Goal: Task Accomplishment & Management: Manage account settings

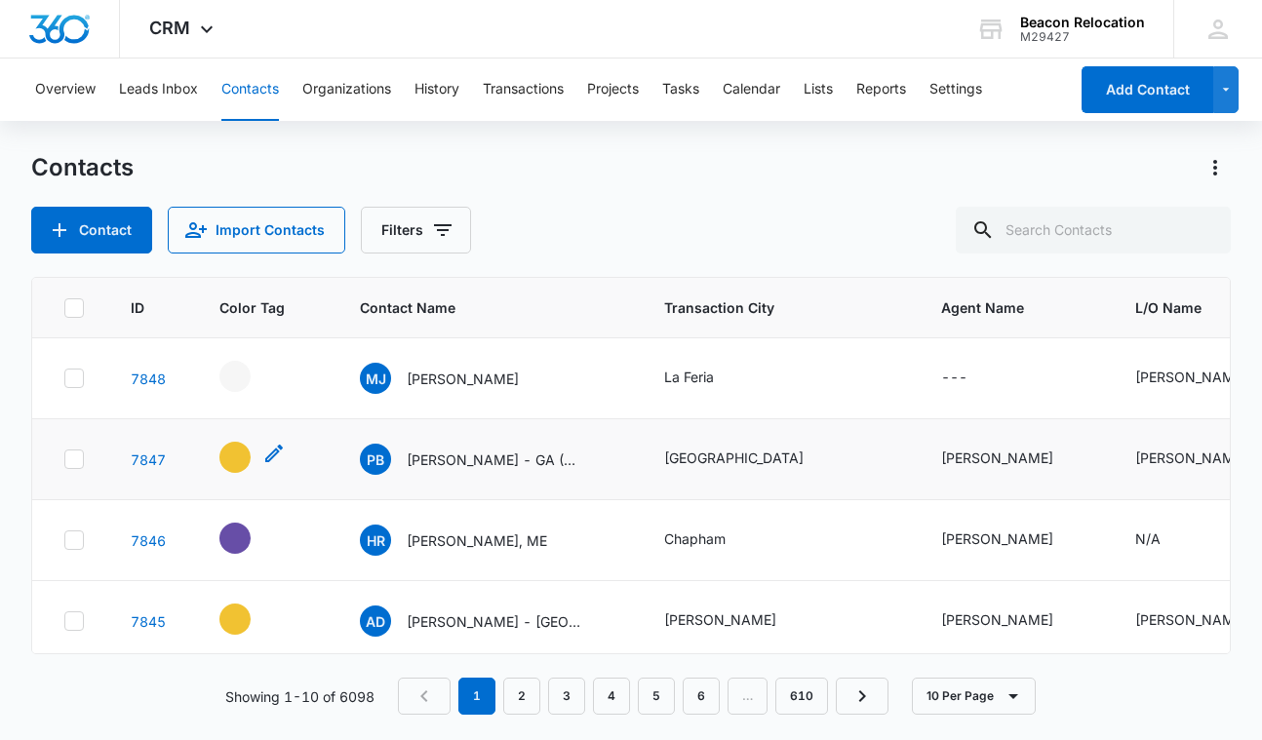
click at [266, 454] on icon "- - Select to Edit Field" at bounding box center [273, 453] width 23 height 23
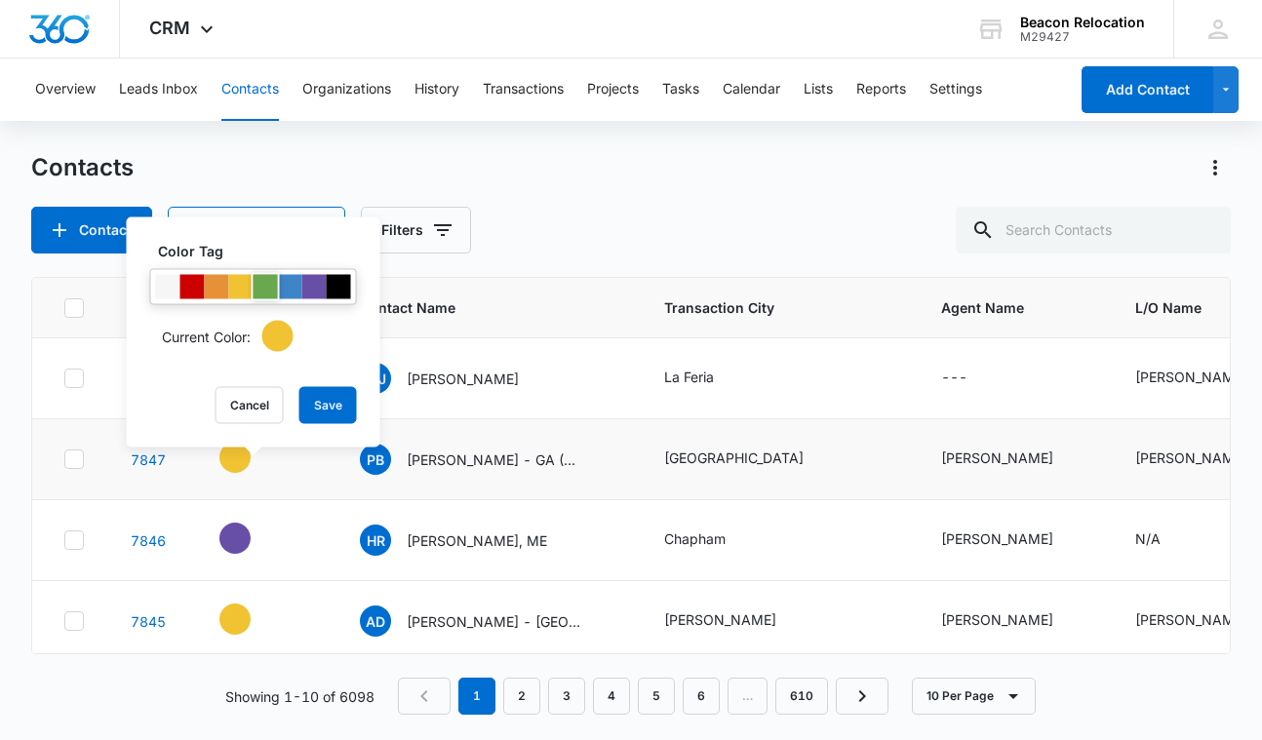
click at [265, 293] on div at bounding box center [266, 287] width 24 height 24
click at [329, 405] on button "Save" at bounding box center [328, 405] width 58 height 37
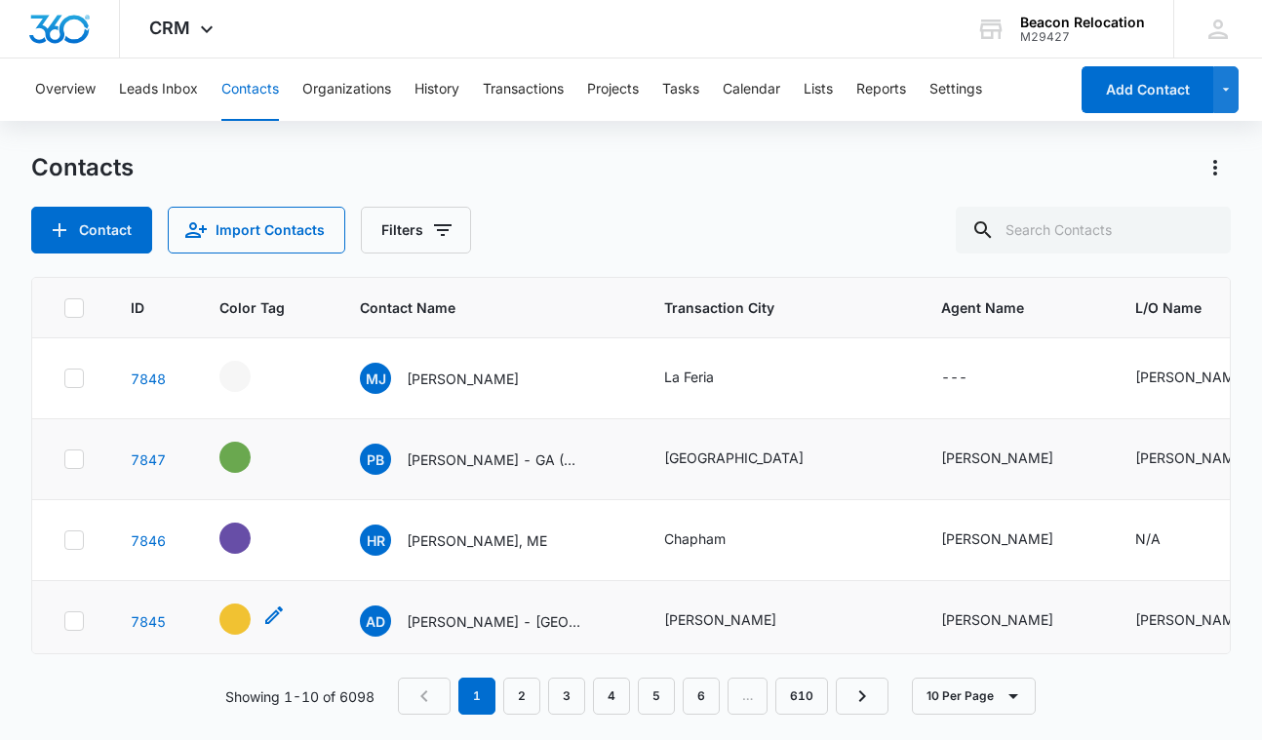
click at [275, 617] on icon "- - Select to Edit Field" at bounding box center [274, 616] width 18 height 18
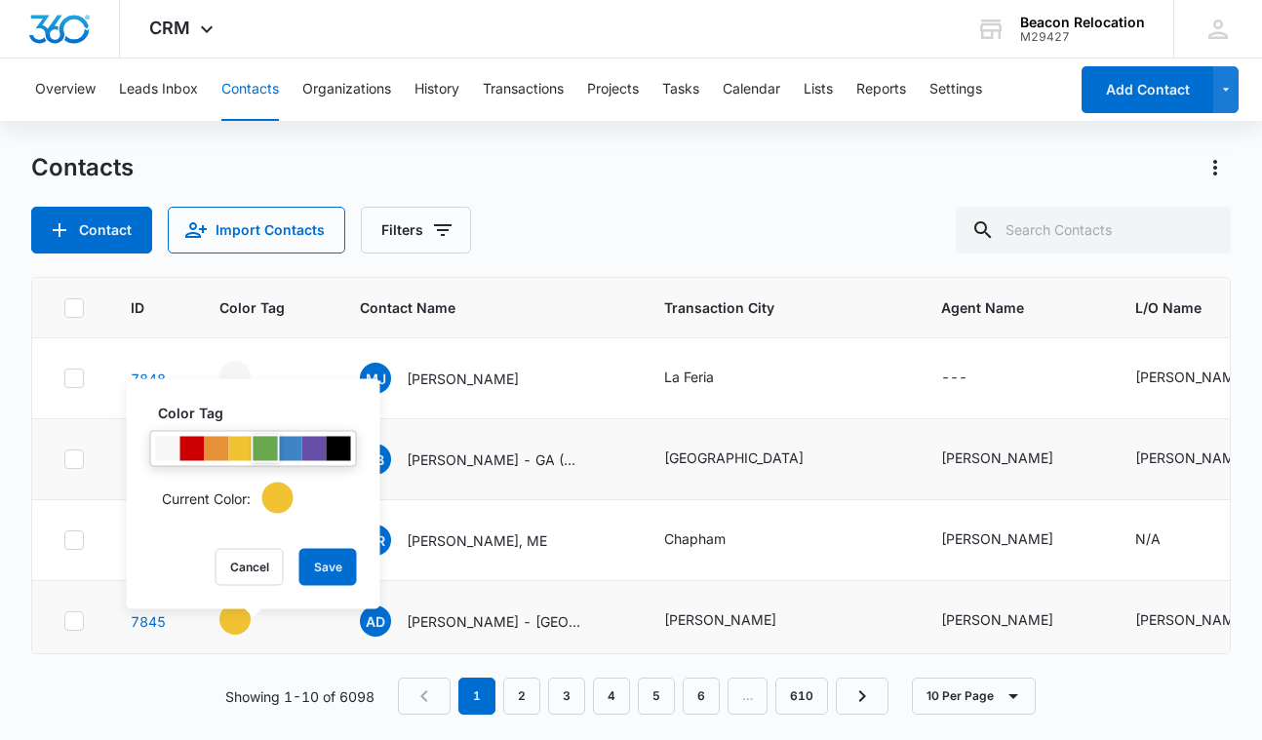
click at [271, 450] on div at bounding box center [266, 449] width 24 height 24
click at [326, 570] on button "Save" at bounding box center [328, 567] width 58 height 37
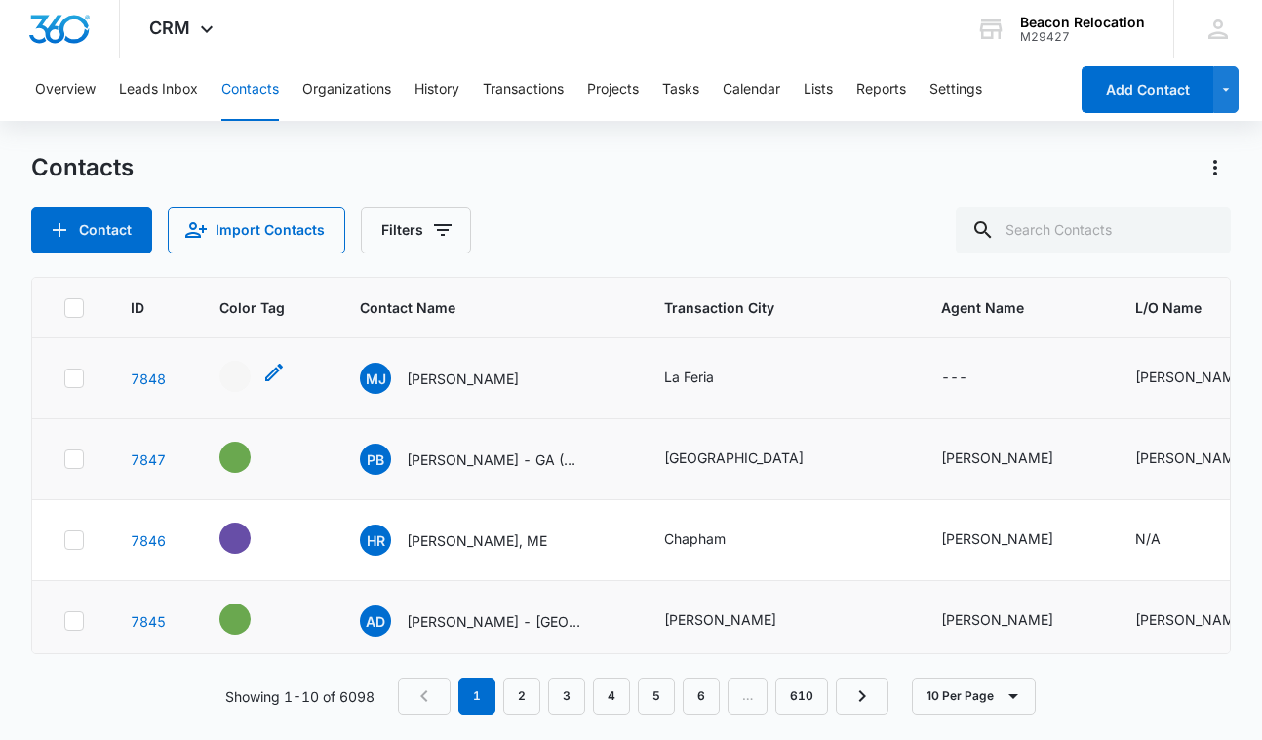
click at [275, 371] on icon "- - Select to Edit Field" at bounding box center [273, 372] width 23 height 23
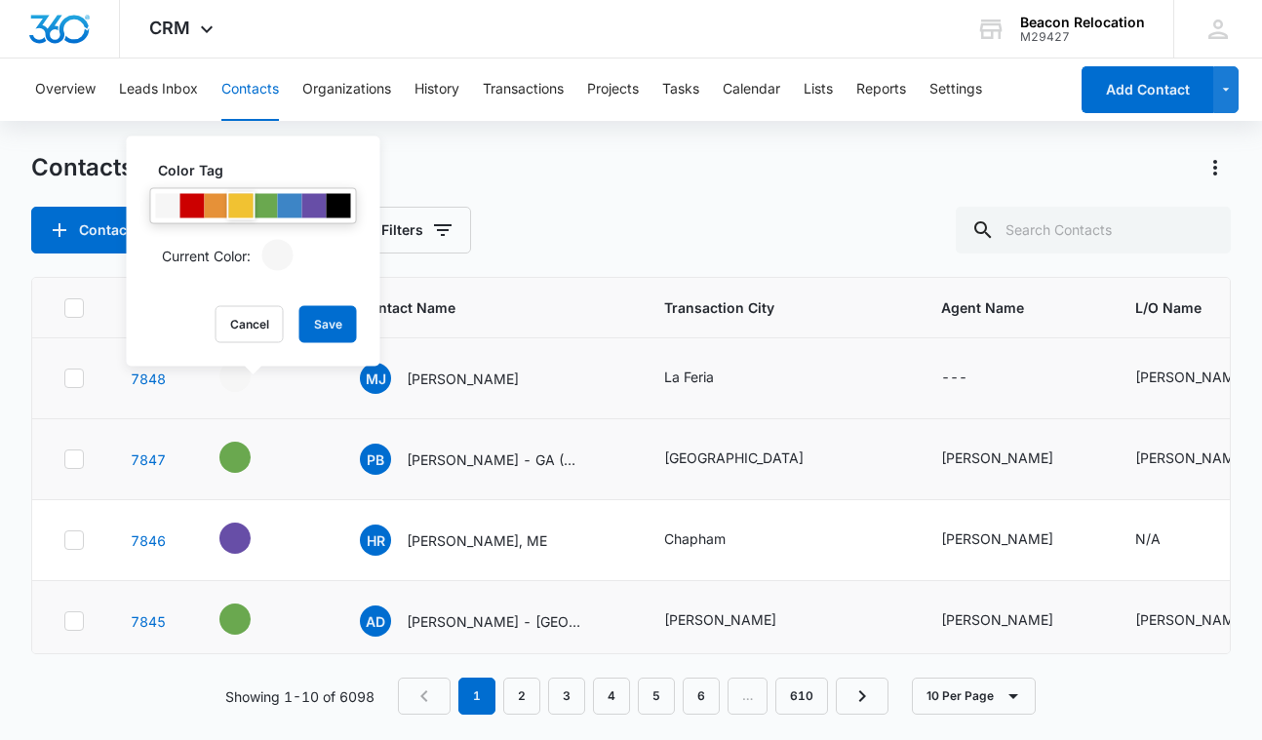
click at [239, 199] on div at bounding box center [241, 206] width 24 height 24
click at [330, 314] on button "Save" at bounding box center [328, 324] width 58 height 37
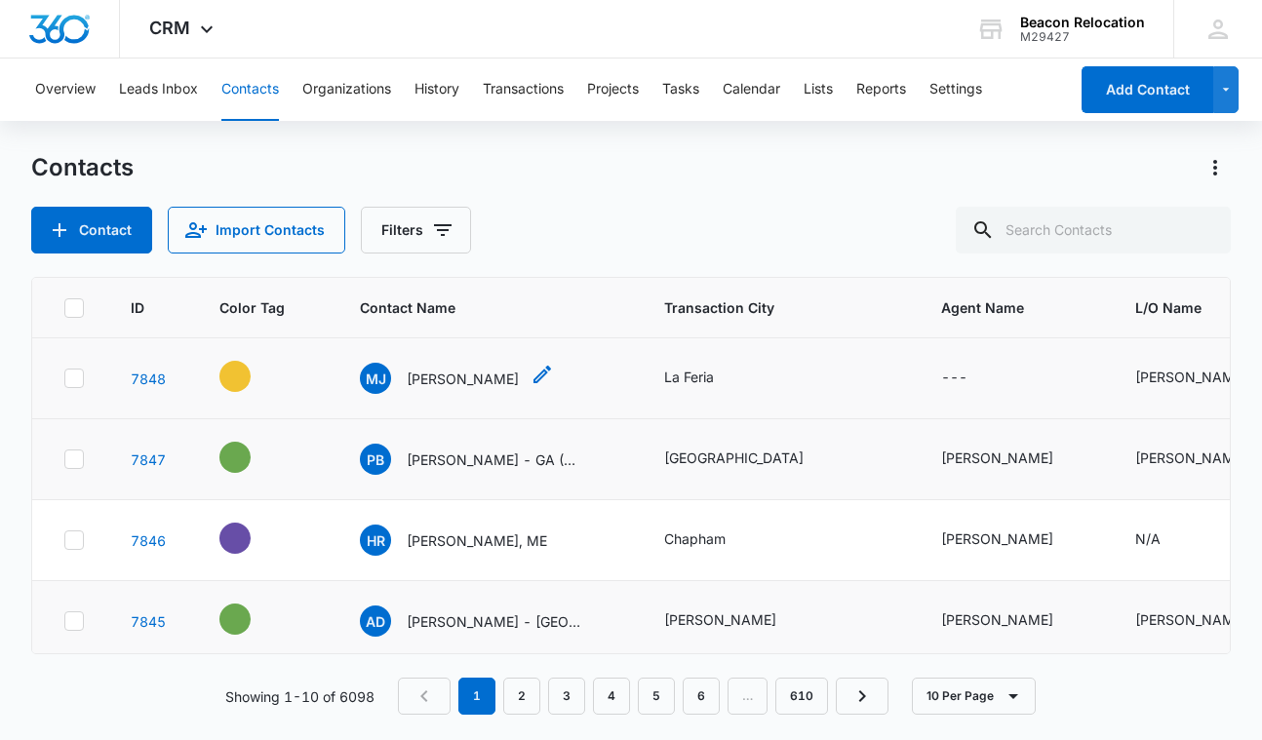
click at [533, 379] on icon "Contact Name - Malcolm Jones - Select to Edit Field" at bounding box center [542, 375] width 18 height 18
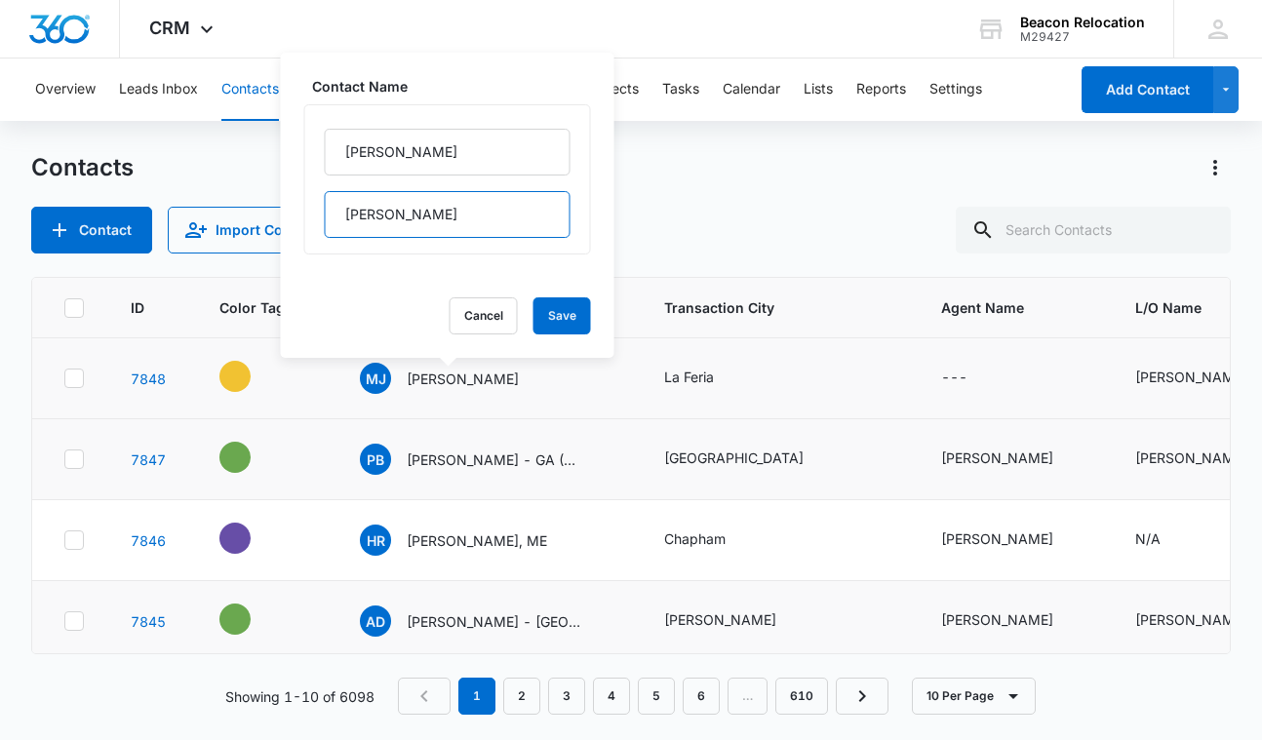
click at [479, 225] on input "[PERSON_NAME]" at bounding box center [448, 214] width 246 height 47
type input "[PERSON_NAME] - [GEOGRAPHIC_DATA]"
click at [562, 321] on button "Save" at bounding box center [562, 315] width 58 height 37
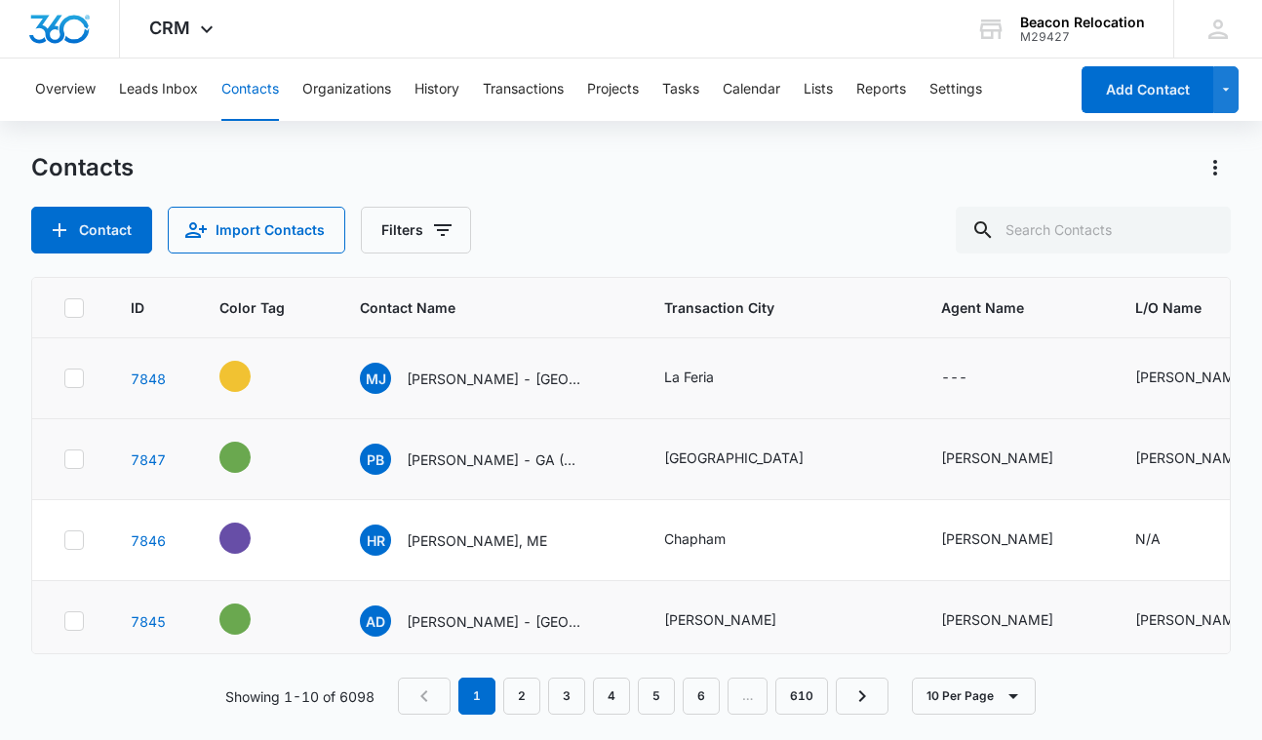
click at [989, 377] on icon "Agent Name - - Select to Edit Field" at bounding box center [991, 379] width 18 height 18
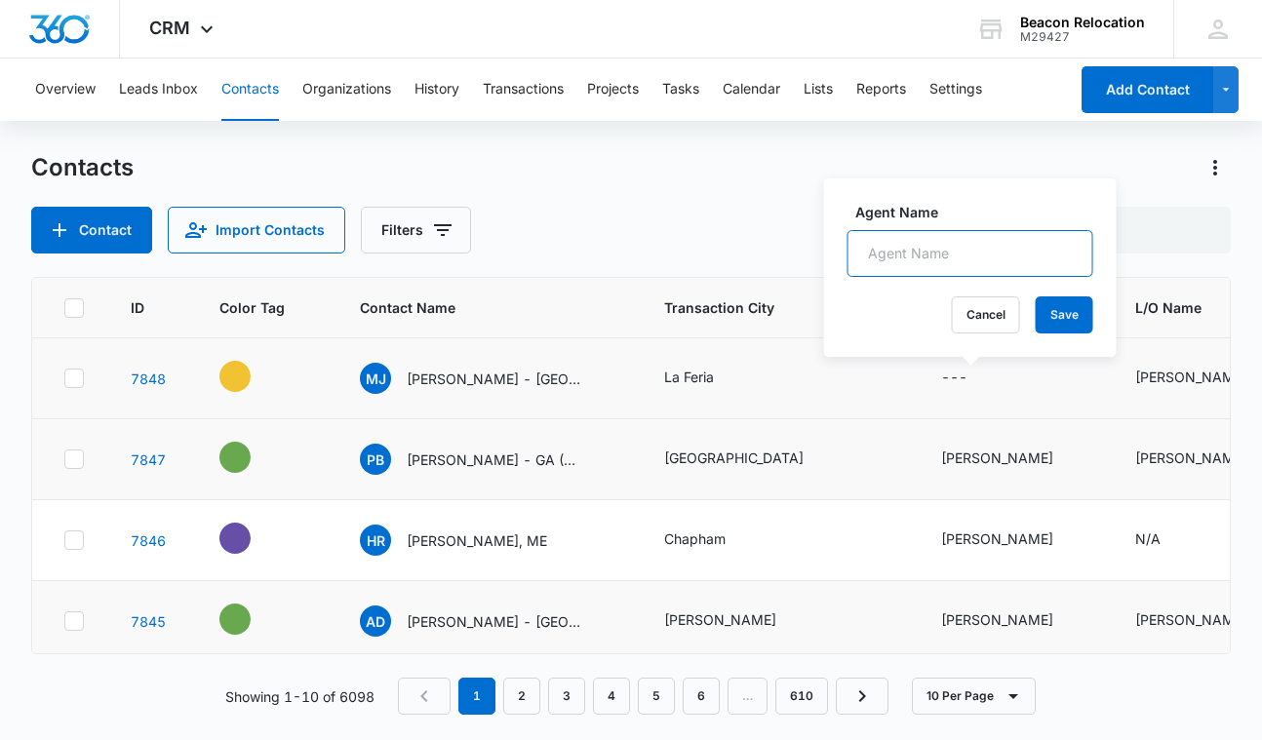
click at [976, 249] on input "Agent Name" at bounding box center [971, 253] width 246 height 47
type input "[PERSON_NAME]?"
click at [1074, 315] on button "Save" at bounding box center [1065, 314] width 58 height 37
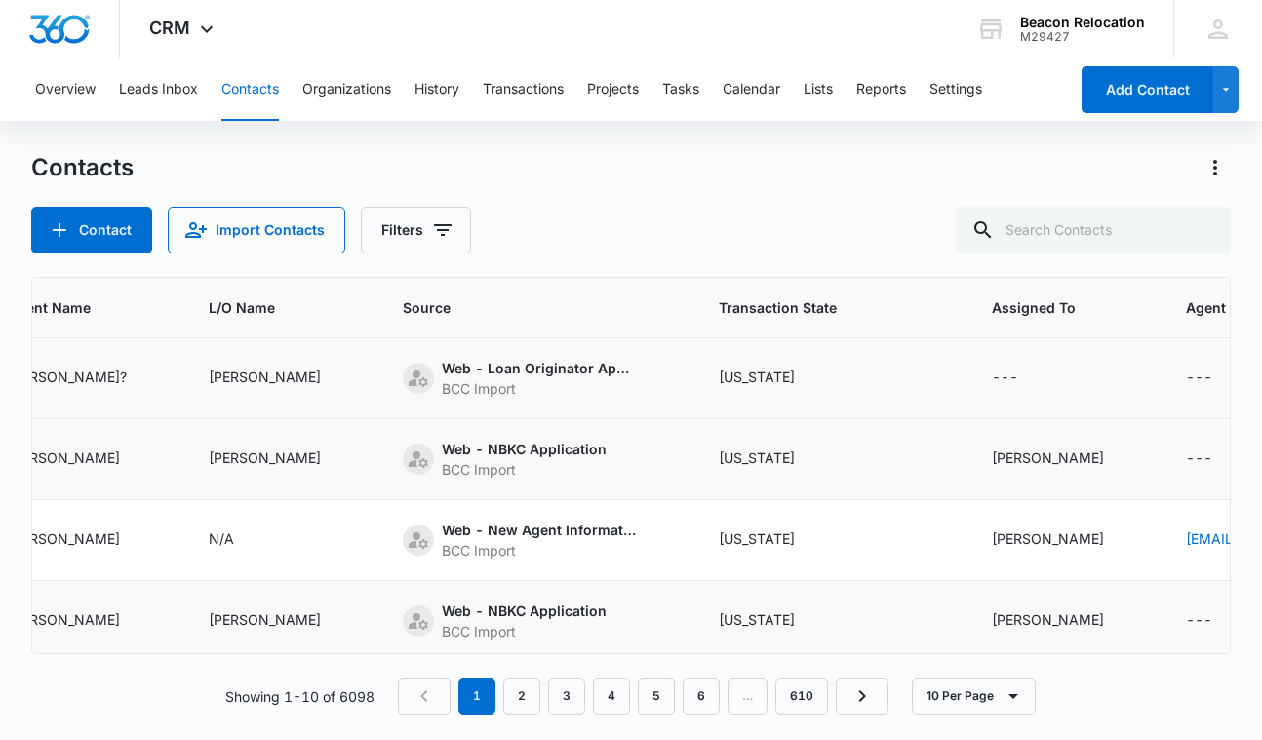
scroll to position [0, 948]
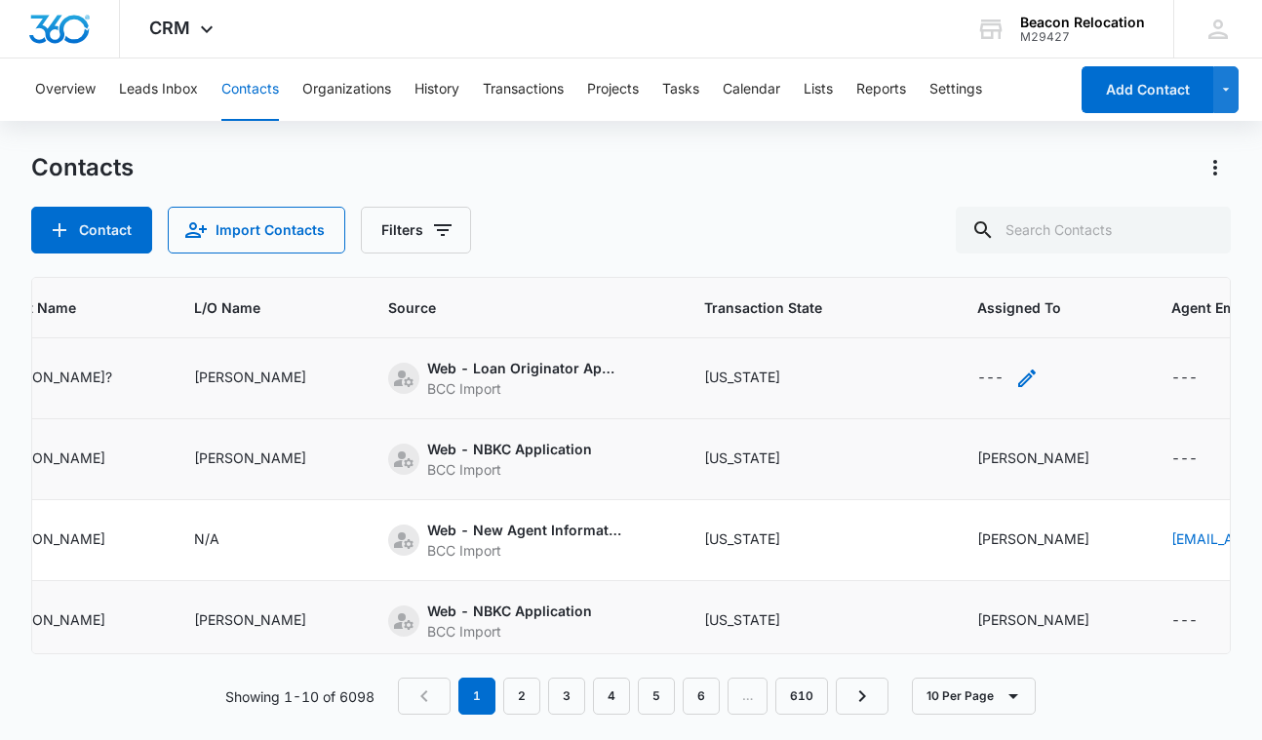
click at [1039, 383] on icon "Assigned To - - Select to Edit Field" at bounding box center [1026, 378] width 23 height 23
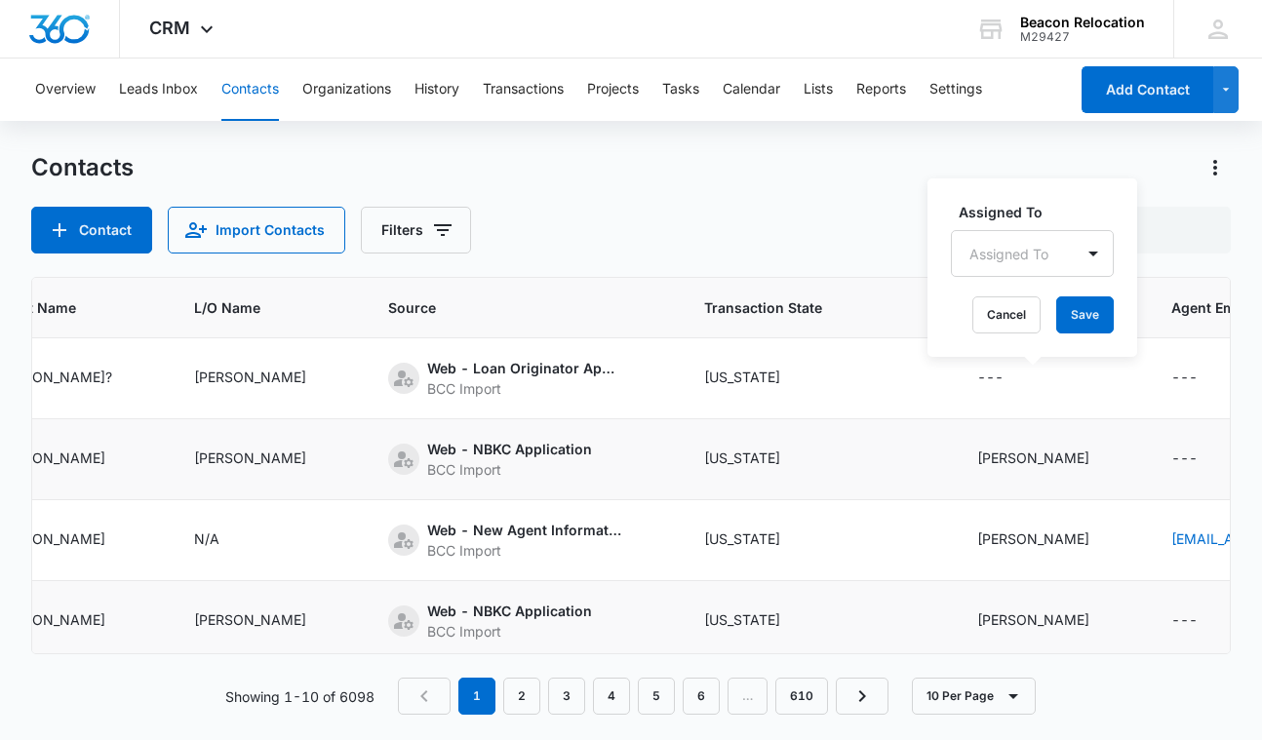
click at [1025, 257] on div "Assigned To" at bounding box center [1008, 254] width 79 height 20
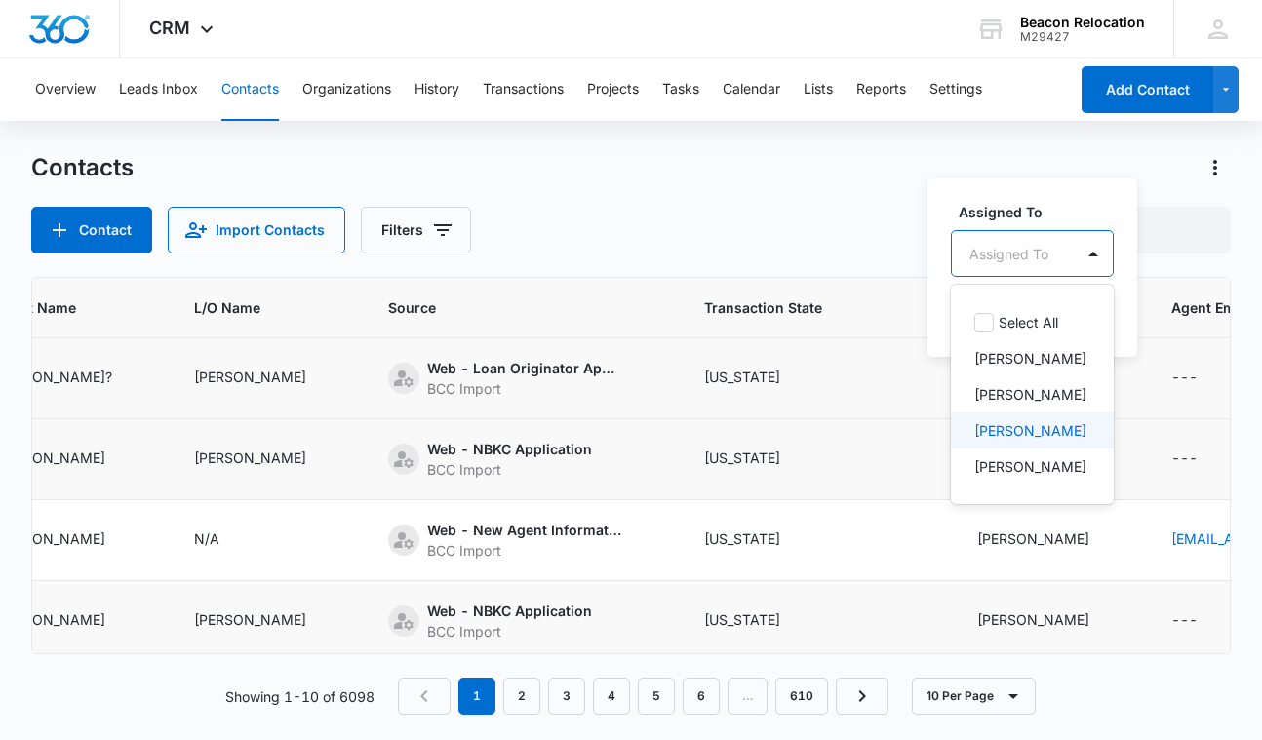
click at [1024, 422] on p "[PERSON_NAME]" at bounding box center [1030, 430] width 112 height 20
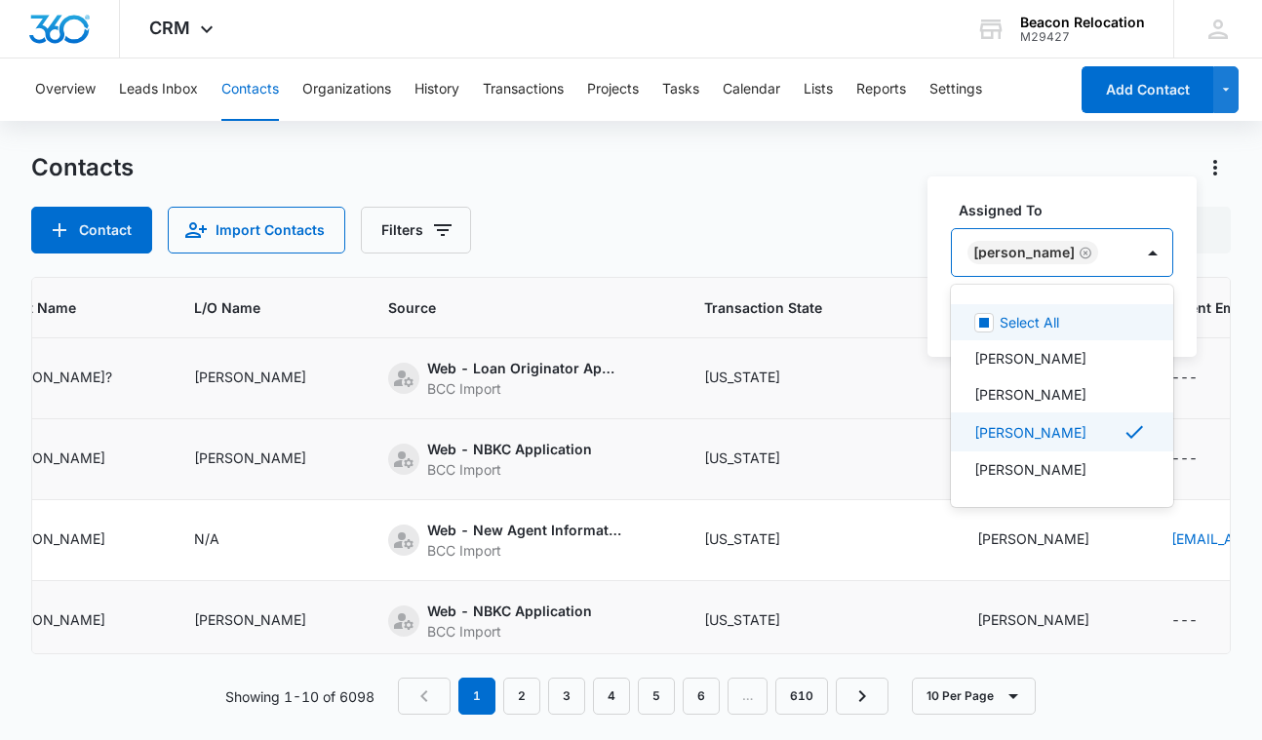
click at [1092, 248] on div "[PERSON_NAME]" at bounding box center [1042, 252] width 181 height 47
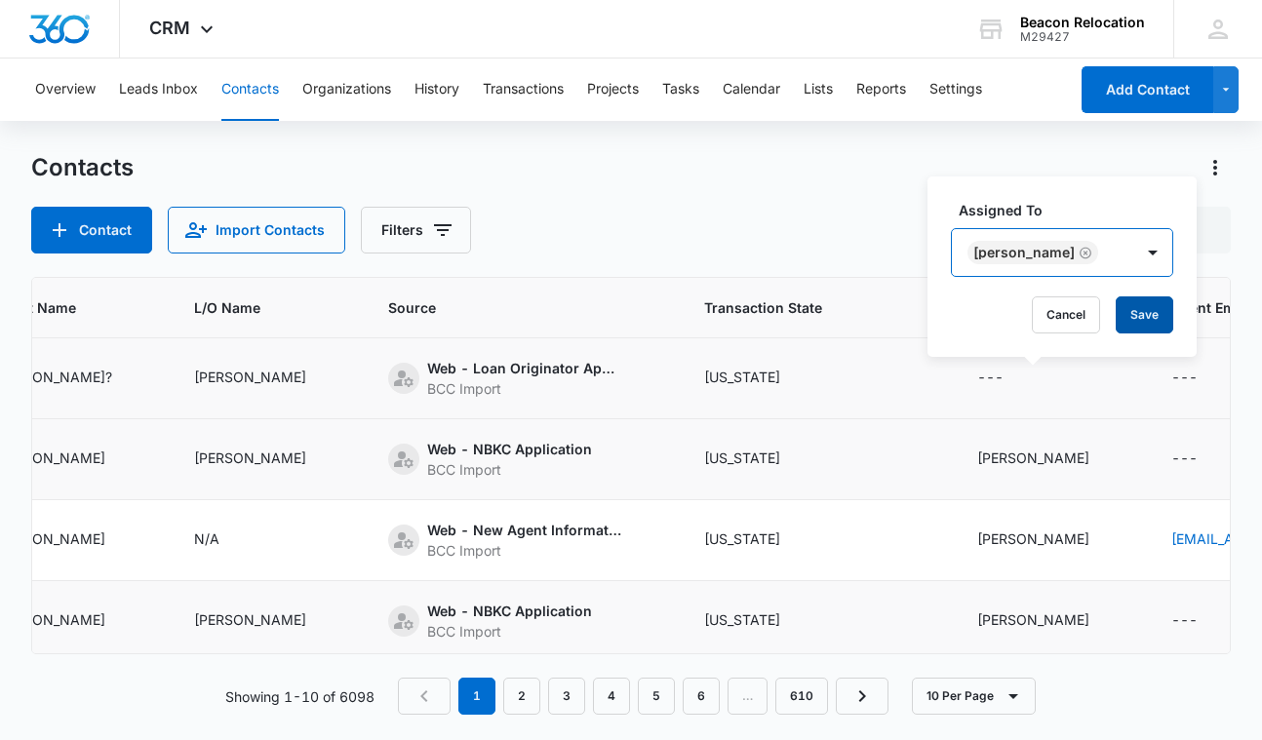
click at [1116, 313] on button "Save" at bounding box center [1145, 314] width 58 height 37
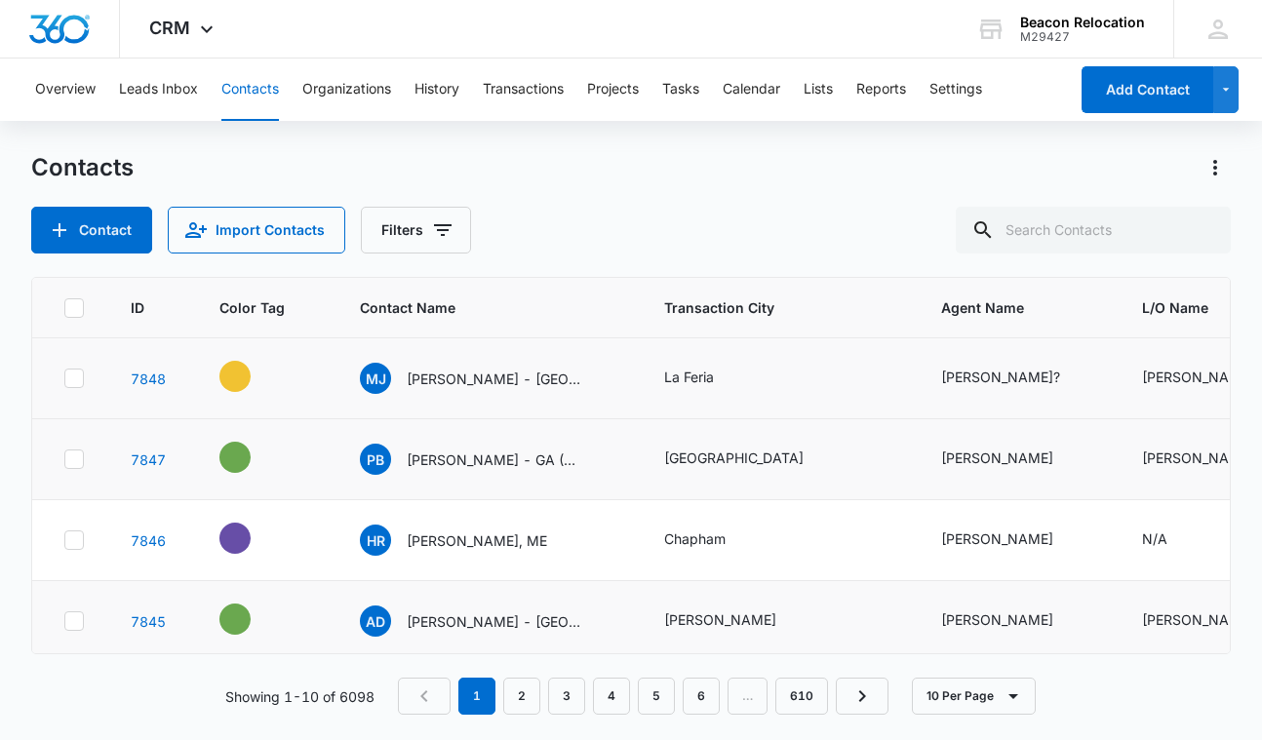
scroll to position [0, 0]
